Goal: Information Seeking & Learning: Understand process/instructions

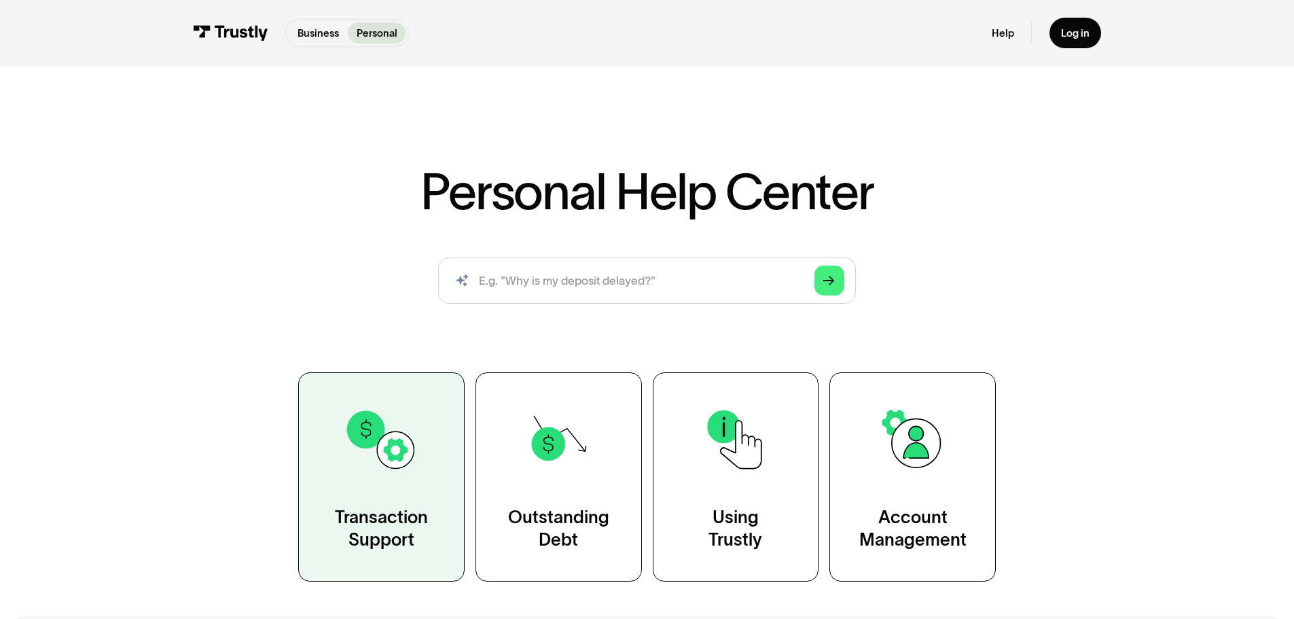
click at [403, 501] on link "Transaction Support" at bounding box center [381, 476] width 166 height 209
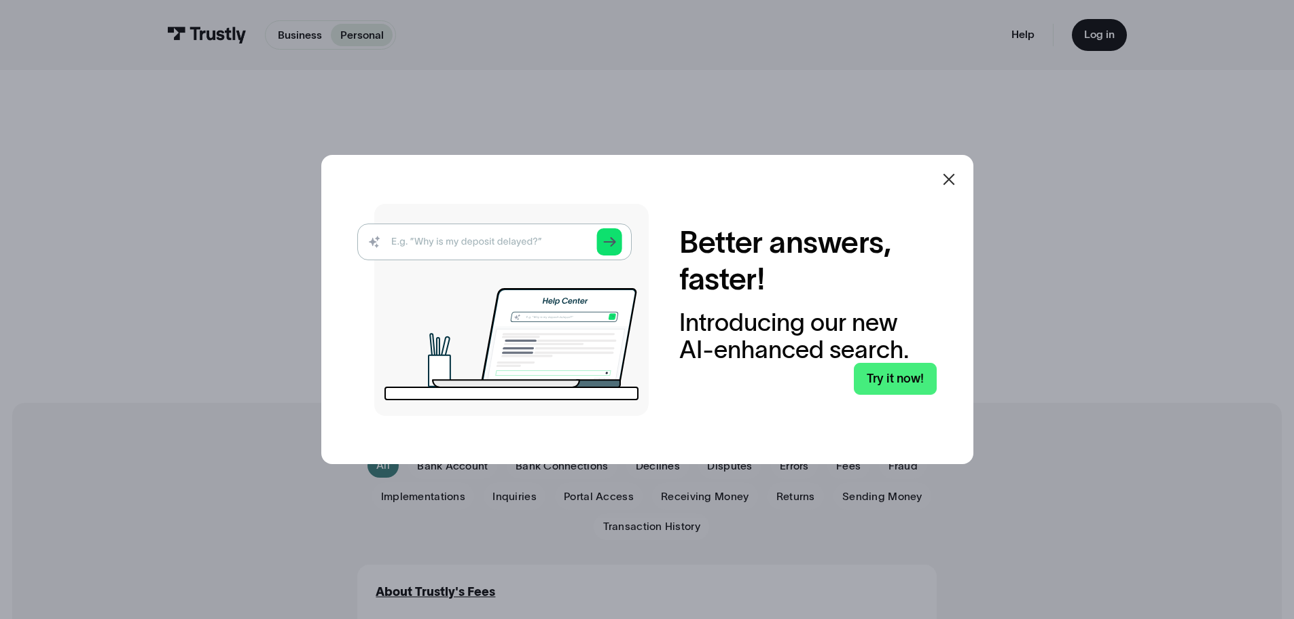
click at [952, 177] on icon at bounding box center [949, 179] width 12 height 12
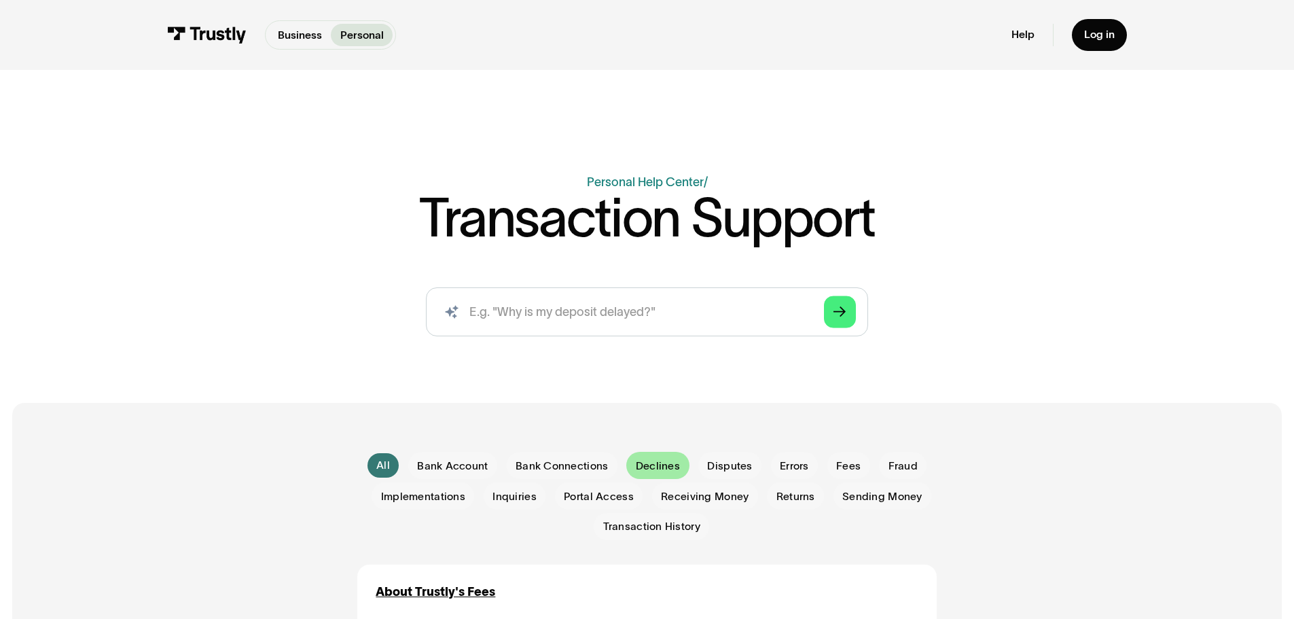
click at [658, 463] on span "Declines" at bounding box center [658, 466] width 44 height 15
click at [658, 464] on span "Declines" at bounding box center [658, 466] width 44 height 15
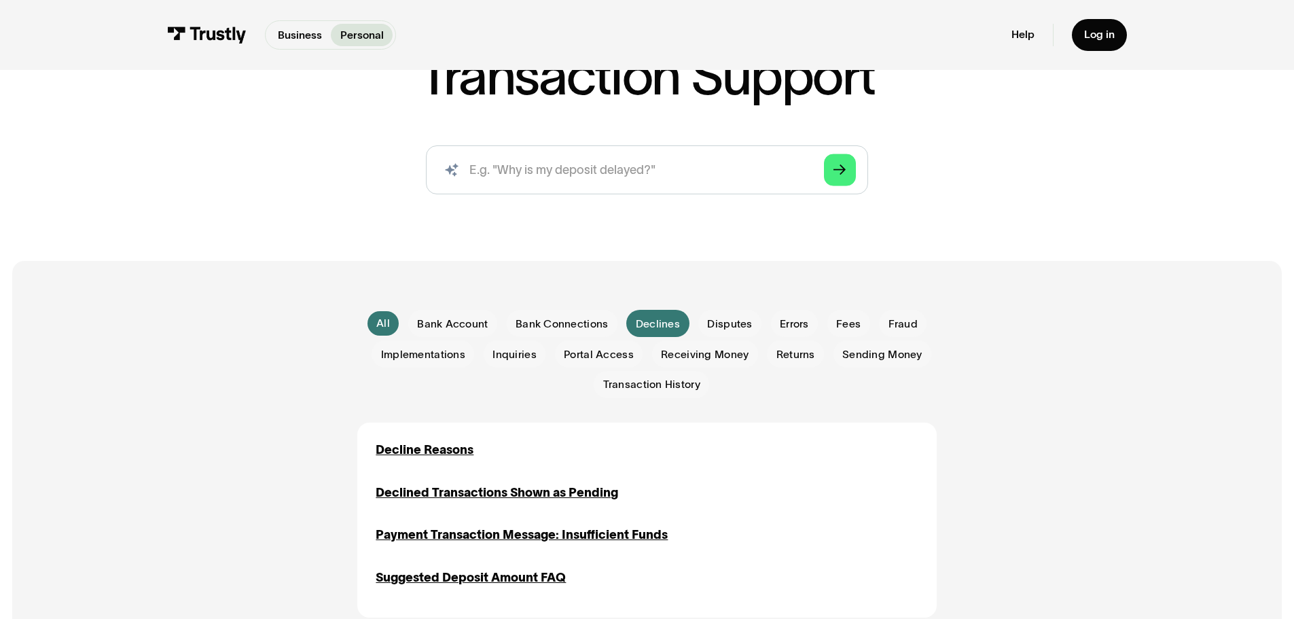
scroll to position [226, 0]
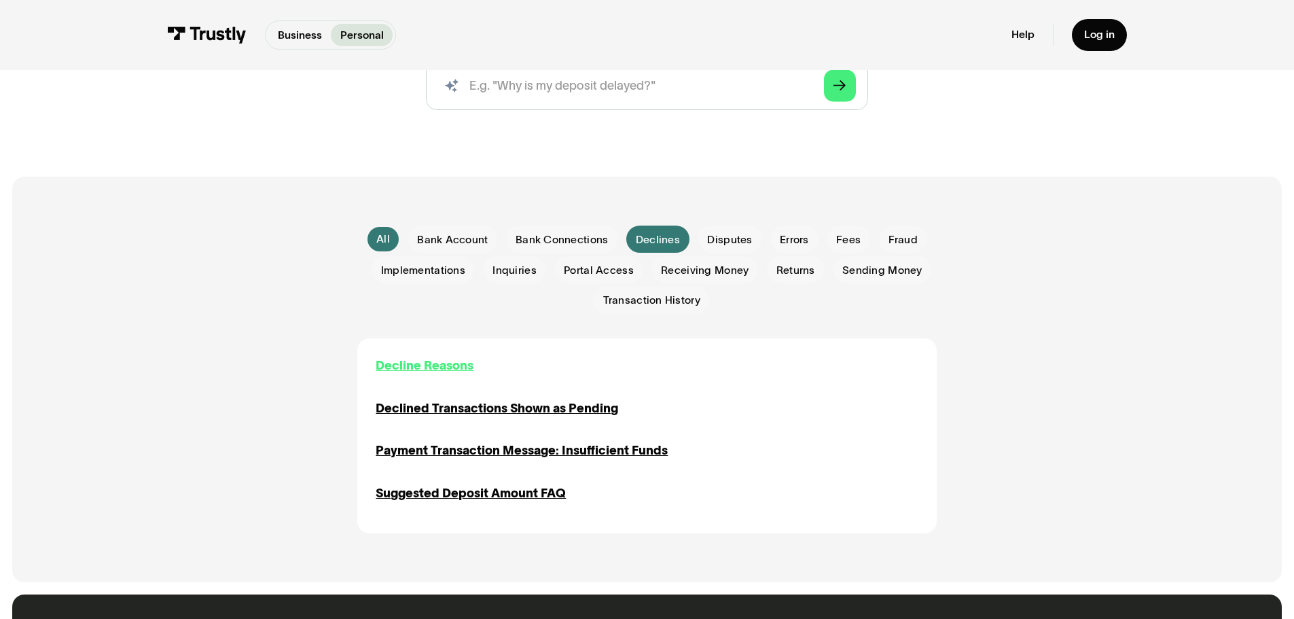
click at [427, 368] on div "Decline Reasons" at bounding box center [425, 366] width 98 height 18
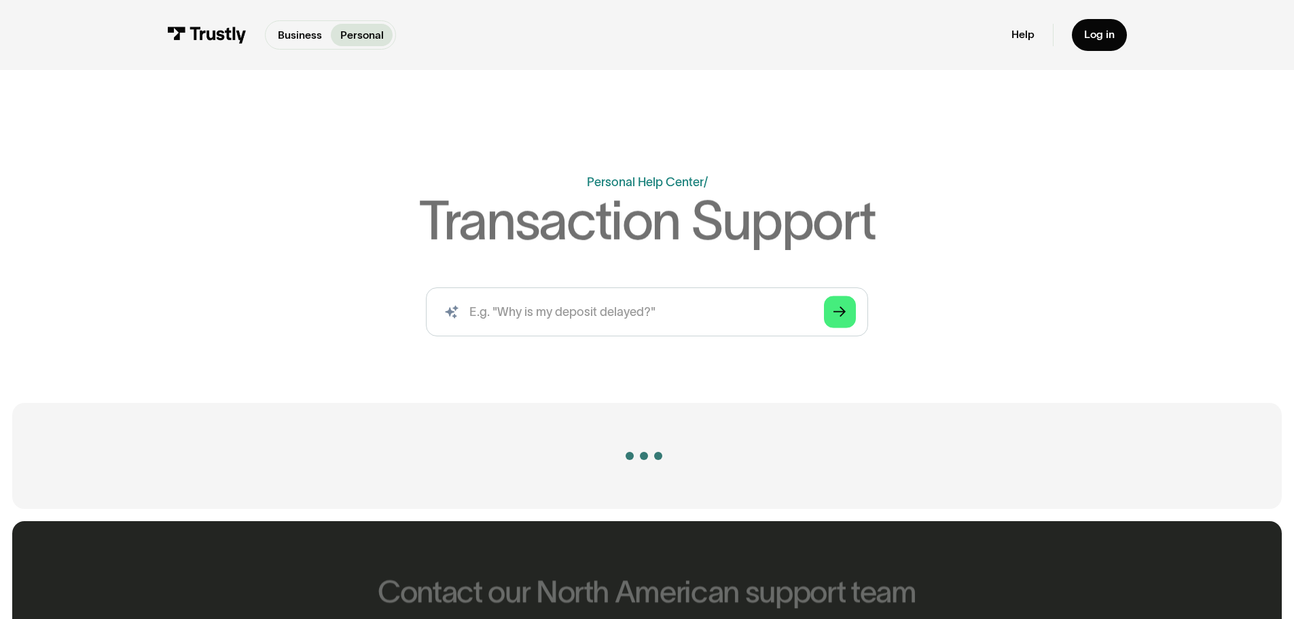
scroll to position [226, 0]
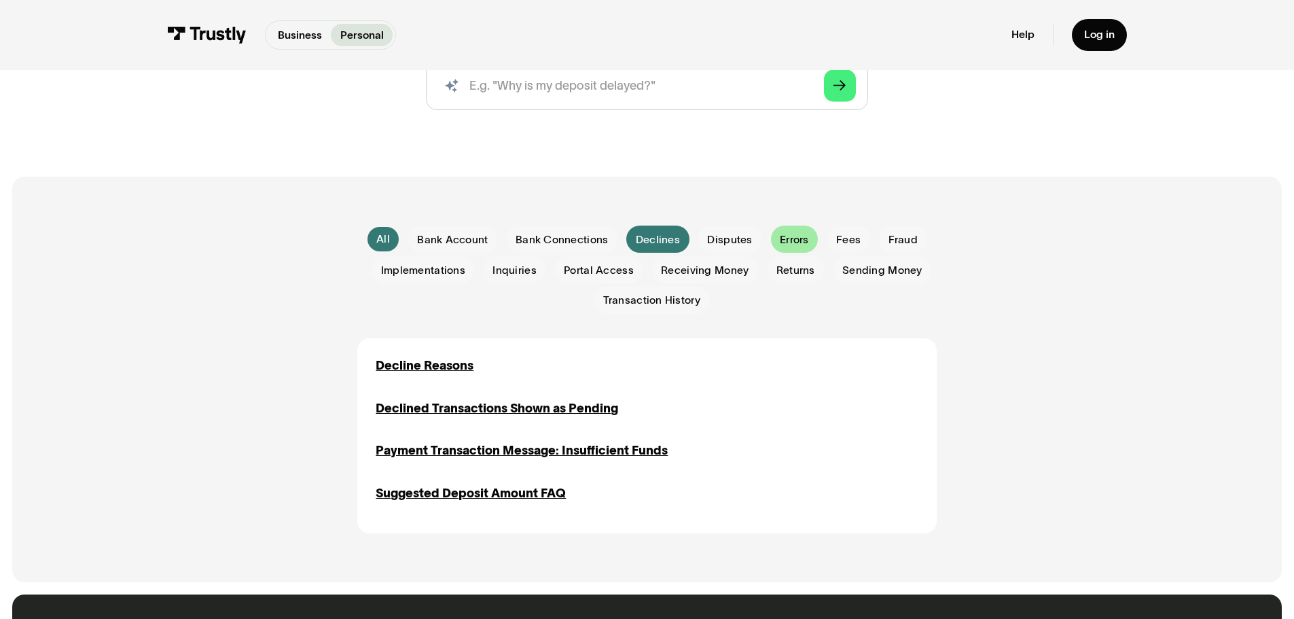
click at [801, 247] on span "Errors" at bounding box center [794, 239] width 29 height 15
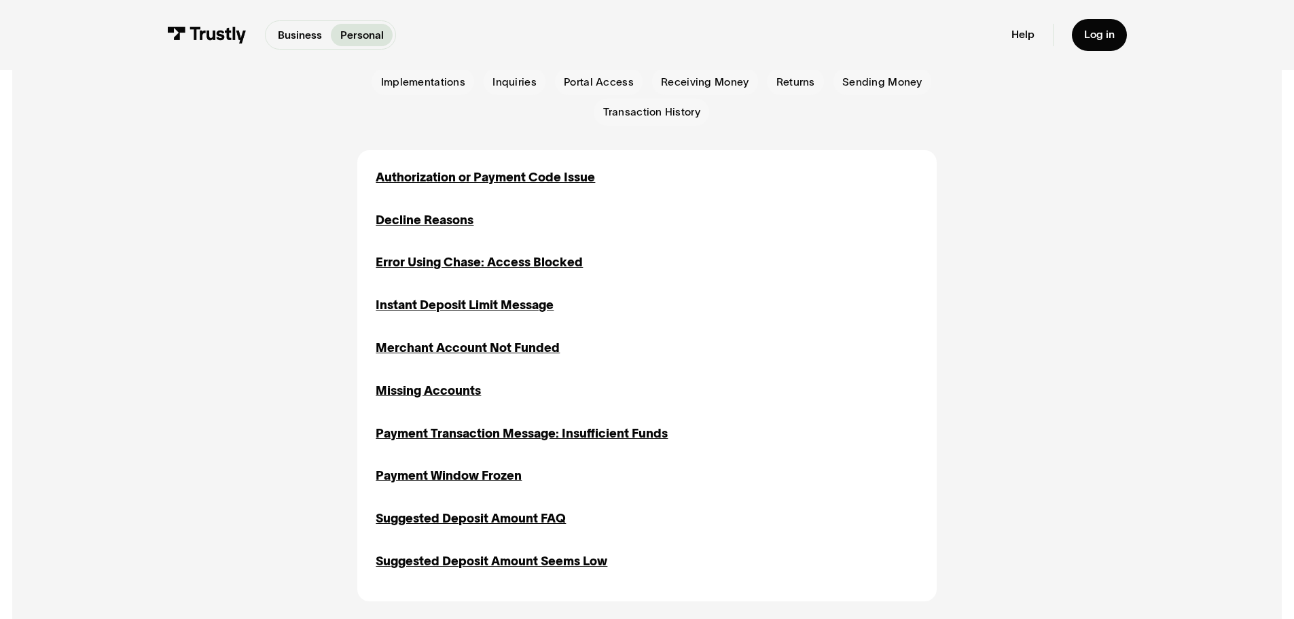
scroll to position [408, 0]
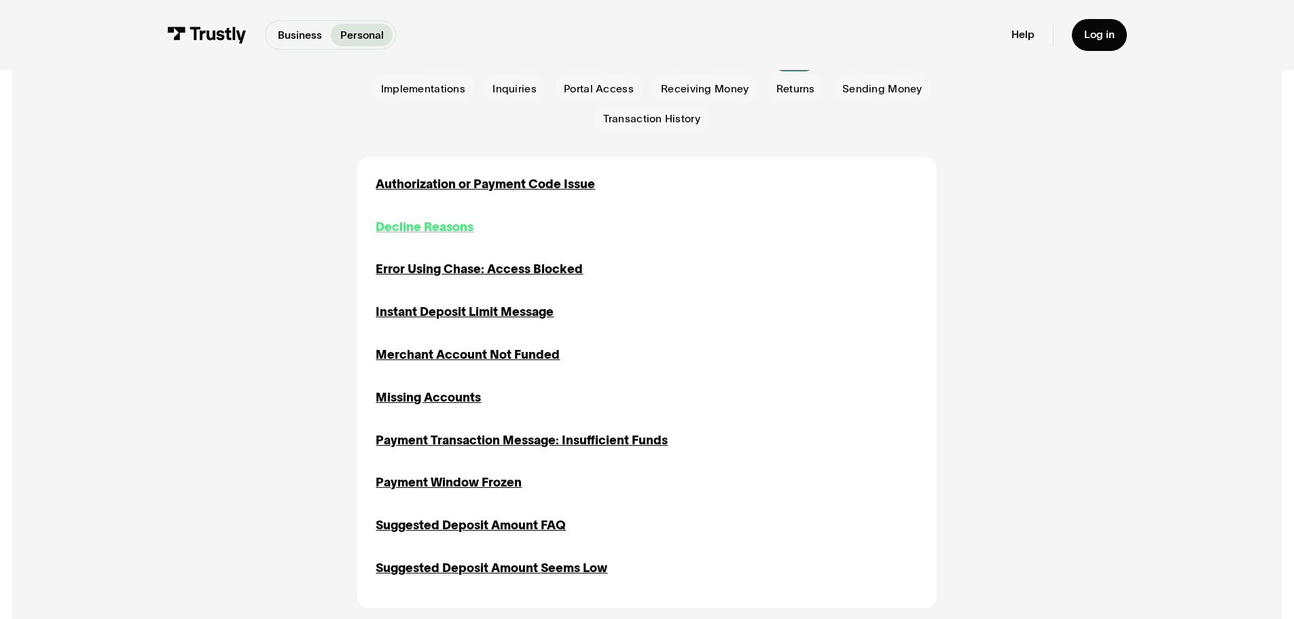
click at [443, 229] on div "Decline Reasons" at bounding box center [425, 227] width 98 height 18
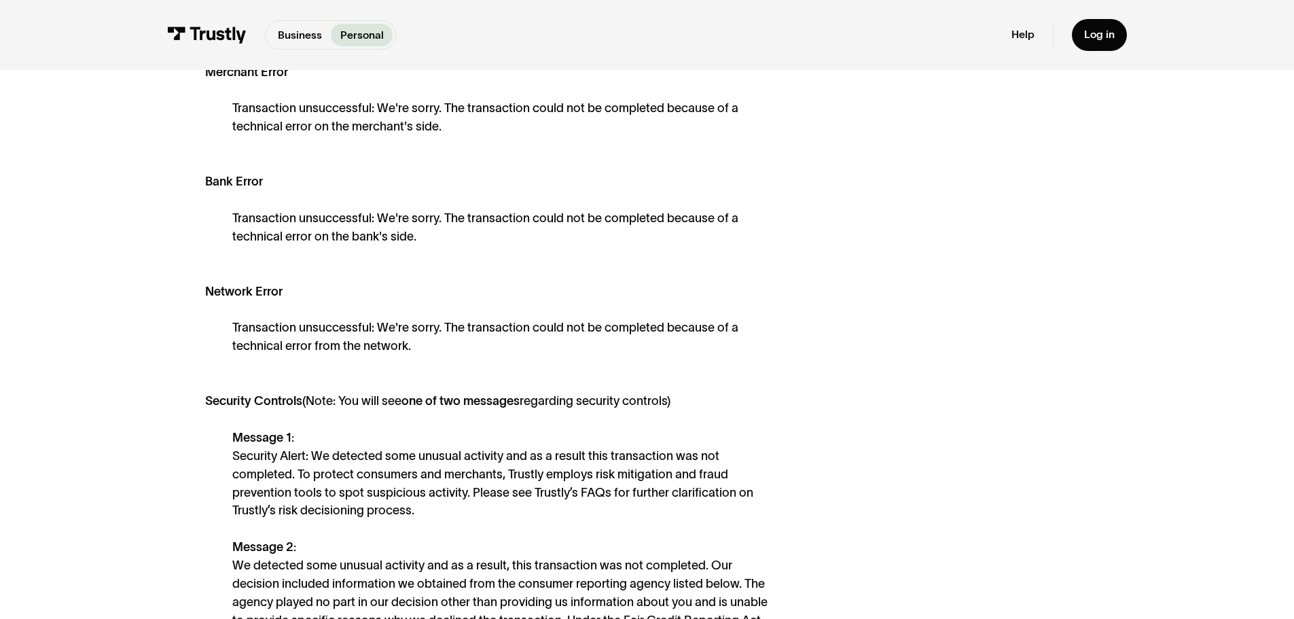
scroll to position [543, 0]
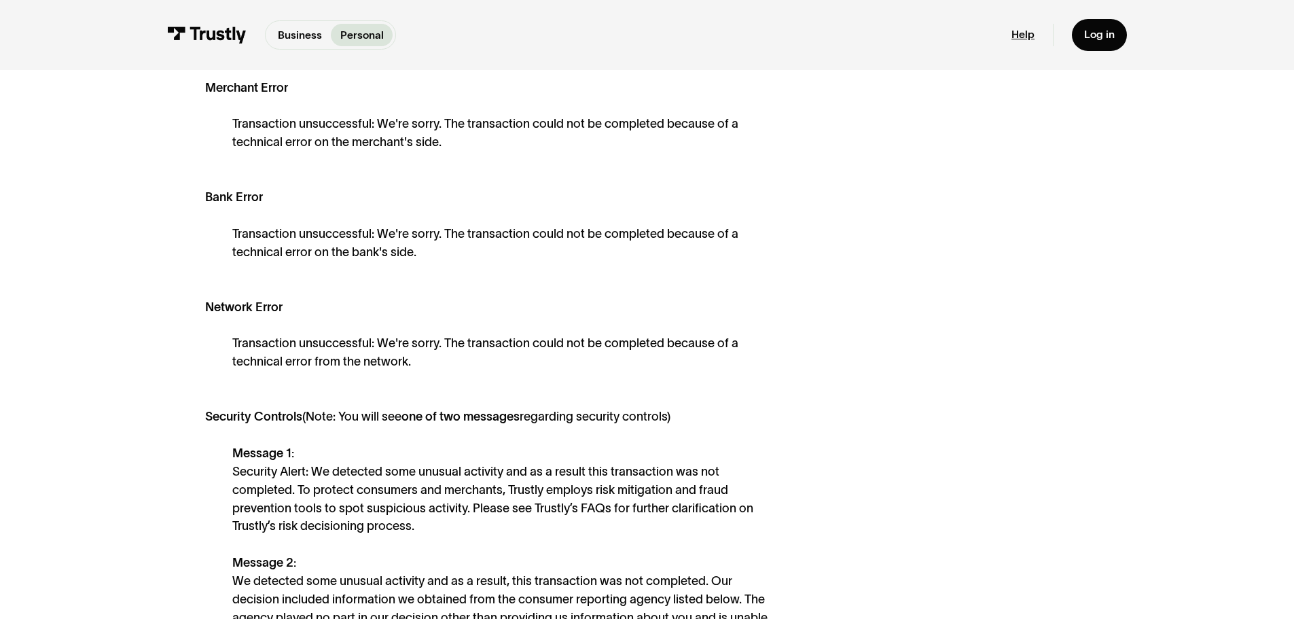
click at [1024, 41] on link "Help" at bounding box center [1022, 35] width 23 height 14
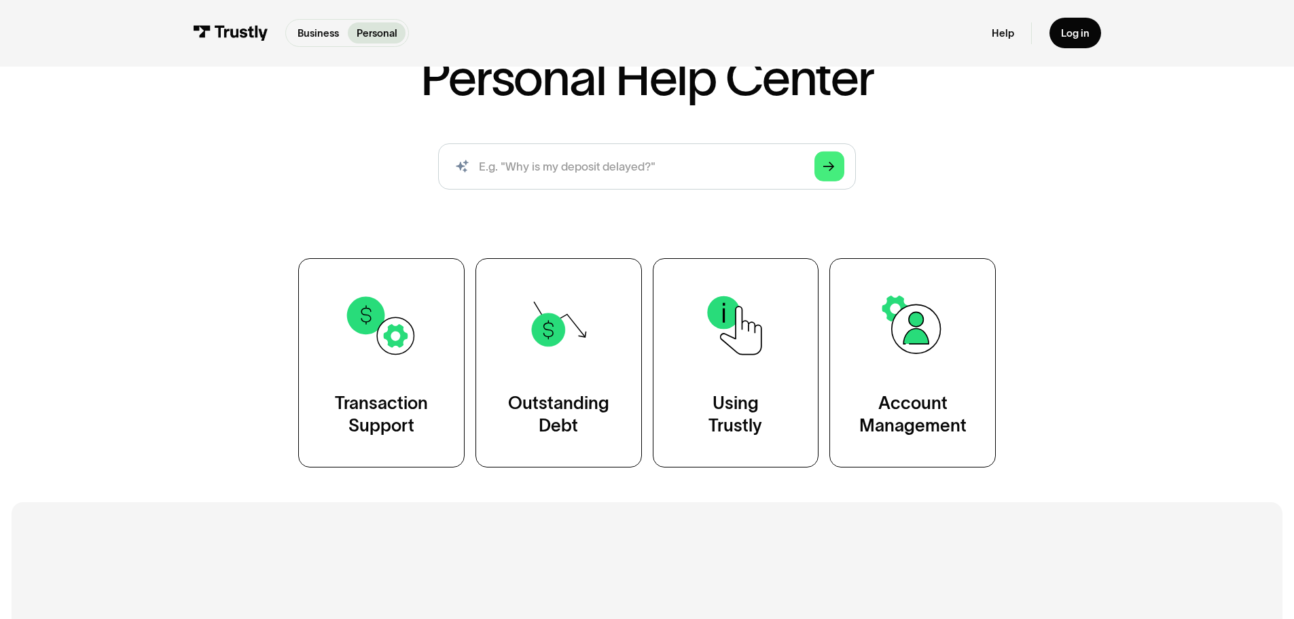
scroll to position [136, 0]
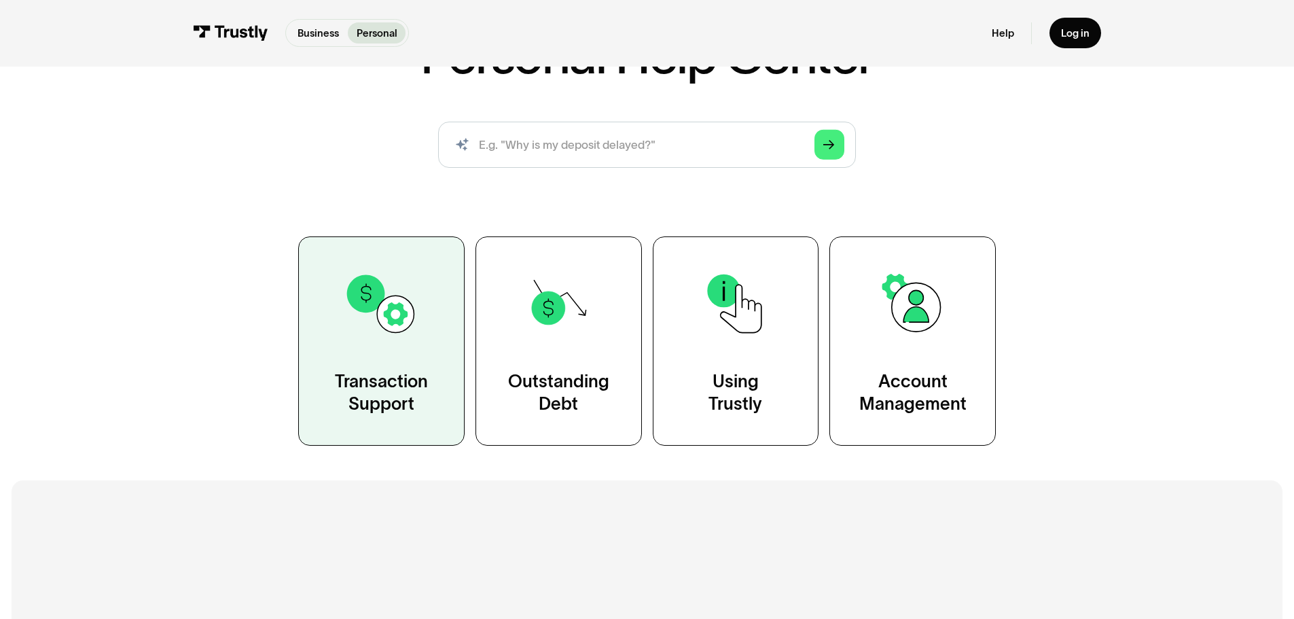
click at [363, 395] on div "Transaction Support" at bounding box center [381, 393] width 93 height 46
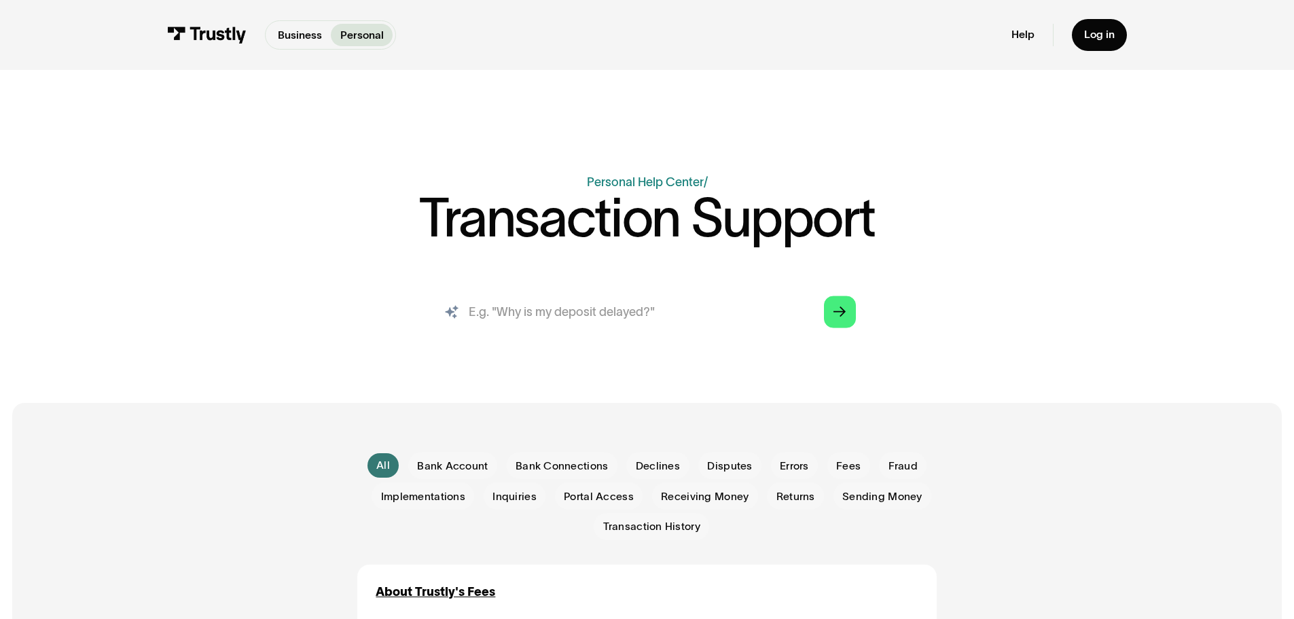
click at [584, 301] on input "search" at bounding box center [647, 311] width 442 height 49
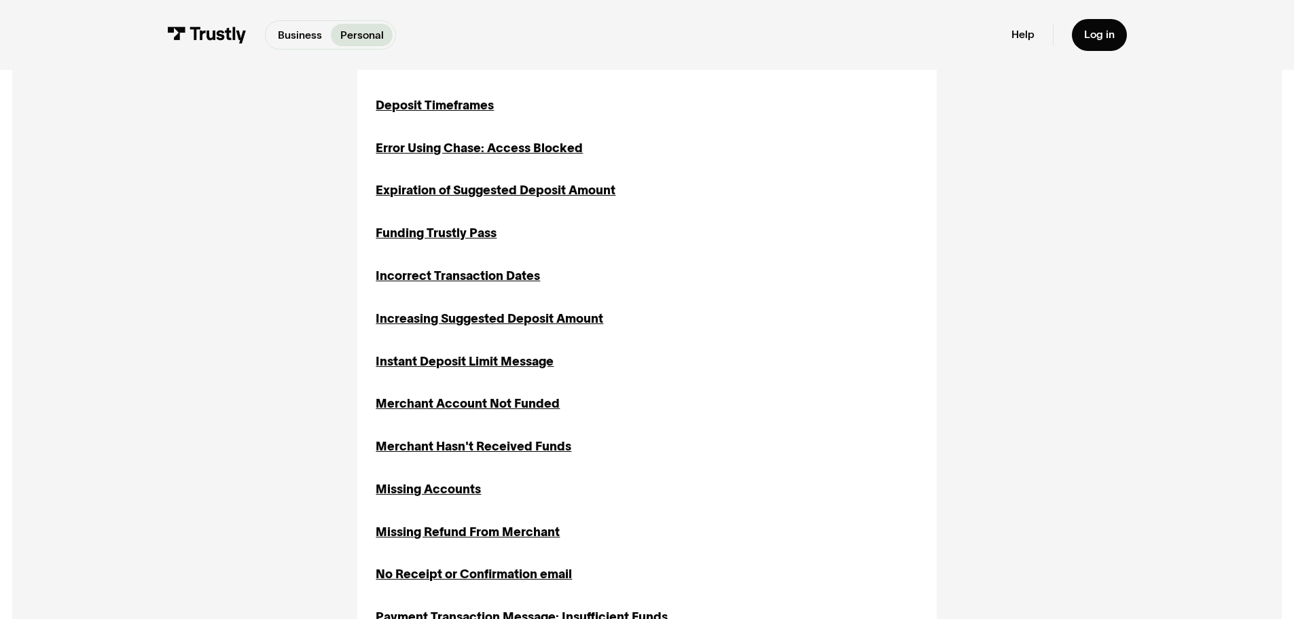
scroll to position [906, 0]
